Goal: Task Accomplishment & Management: Manage account settings

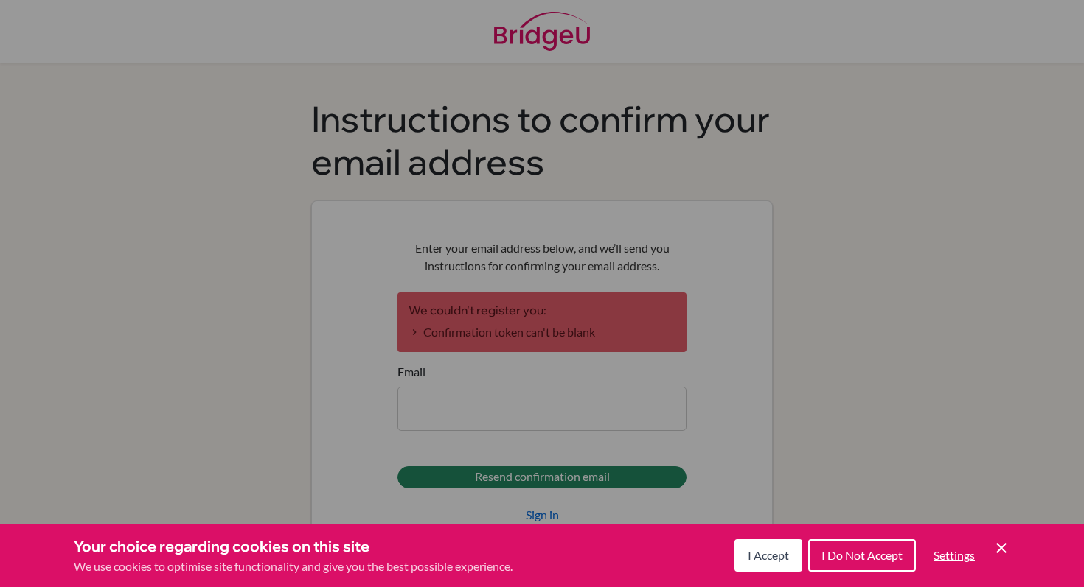
click at [761, 553] on span "I Accept" at bounding box center [767, 555] width 41 height 14
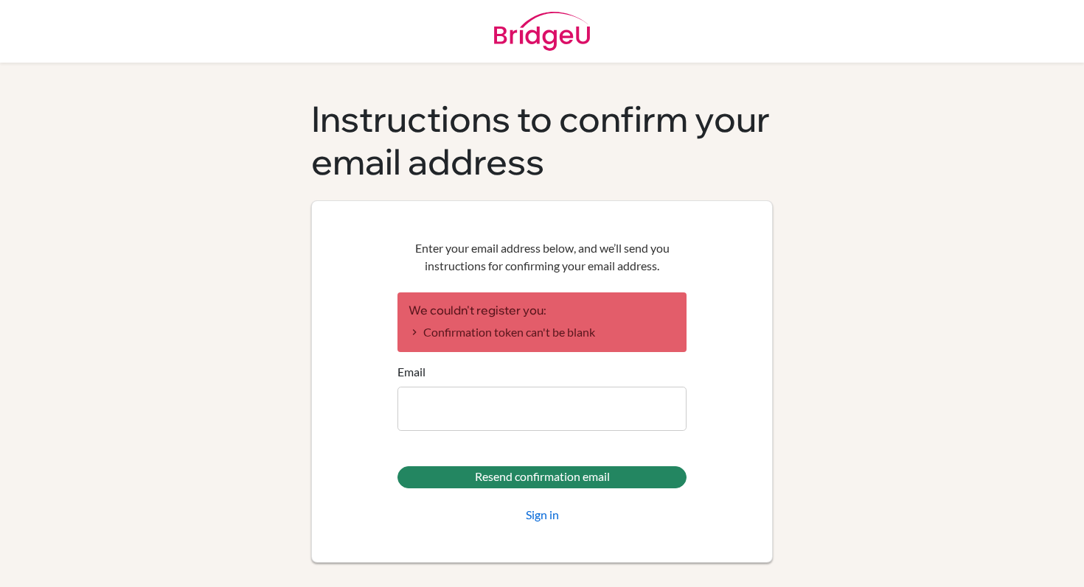
click at [525, 45] on img at bounding box center [542, 31] width 96 height 63
click at [532, 35] on img at bounding box center [542, 31] width 96 height 63
click at [540, 520] on link "Sign in" at bounding box center [542, 515] width 33 height 18
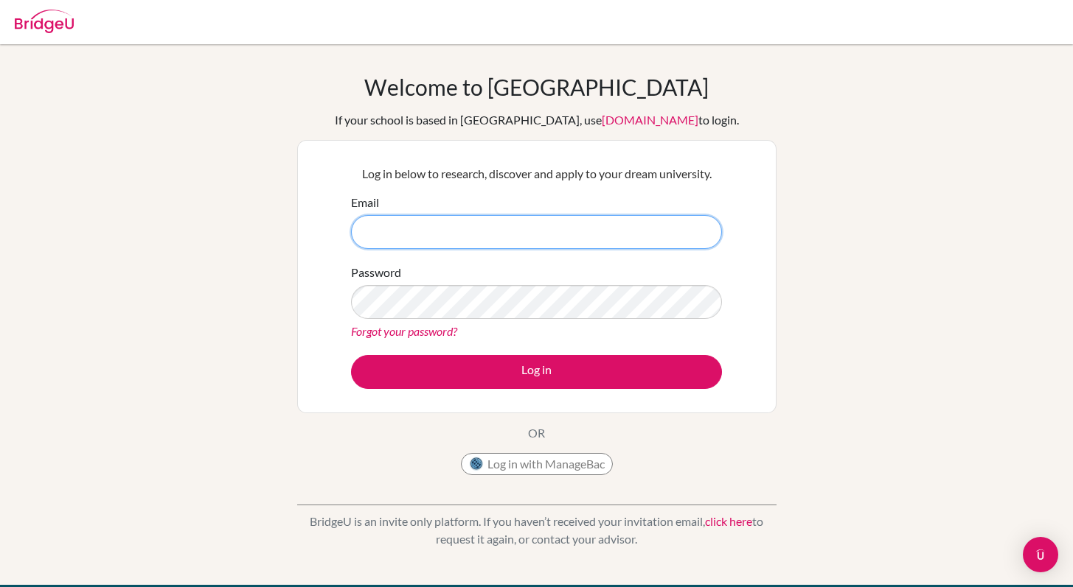
type input "ryos@isbreda.com"
click at [351, 355] on button "Log in" at bounding box center [536, 372] width 371 height 34
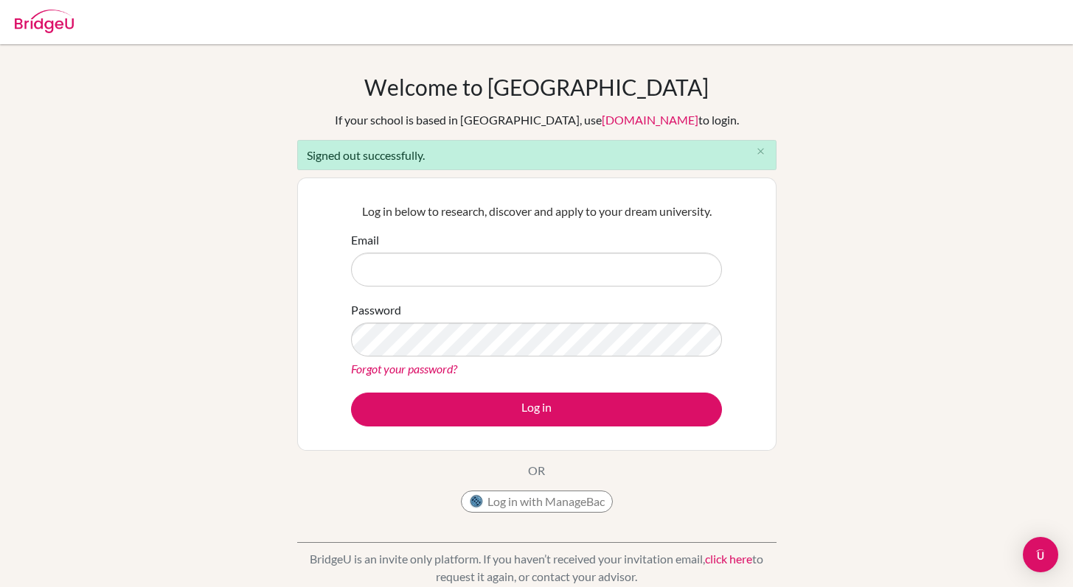
click at [303, 461] on div "Welcome to BridgeU If your school is based in China, use app.bridge-u.com.cn to…" at bounding box center [536, 297] width 479 height 447
click at [591, 271] on input "Email" at bounding box center [536, 270] width 371 height 34
type input "[EMAIL_ADDRESS][DOMAIN_NAME]"
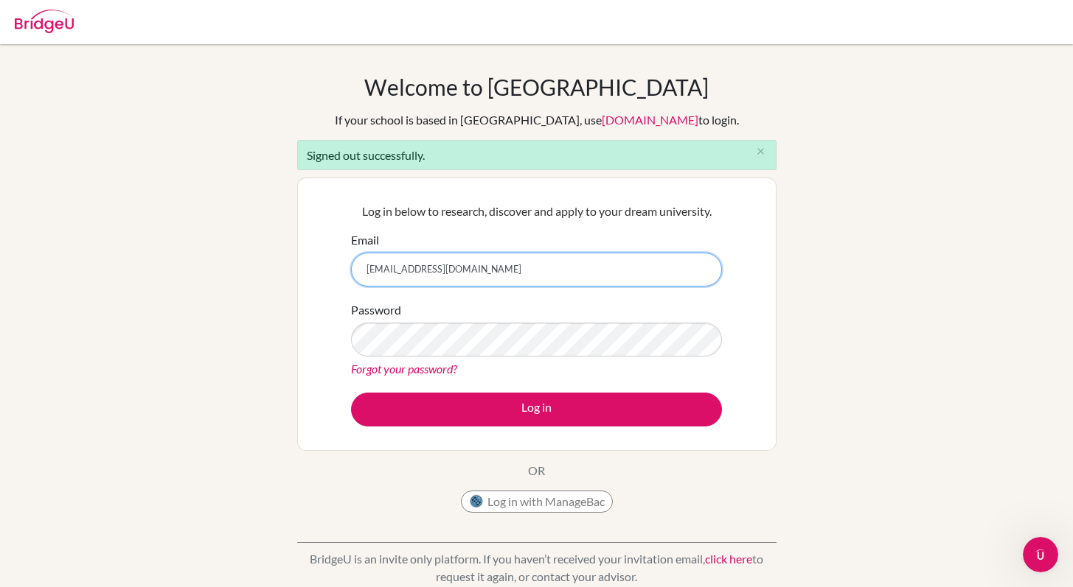
click at [351, 393] on button "Log in" at bounding box center [536, 410] width 371 height 34
